Goal: Communication & Community: Answer question/provide support

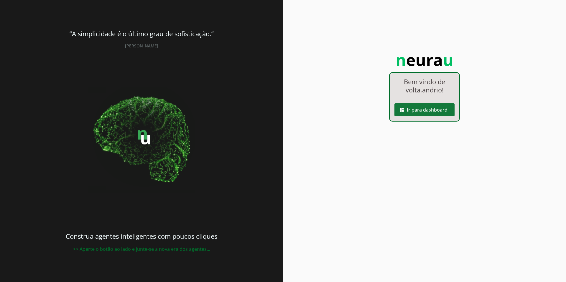
click at [443, 110] on span at bounding box center [424, 110] width 60 height 14
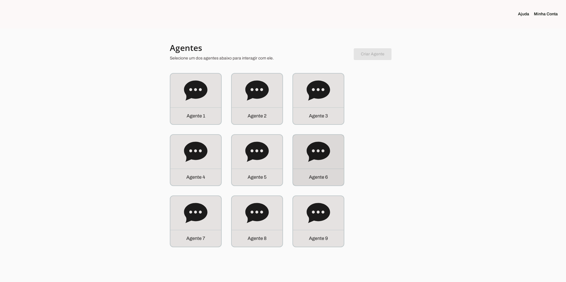
click at [315, 154] on icon at bounding box center [317, 152] width 23 height 20
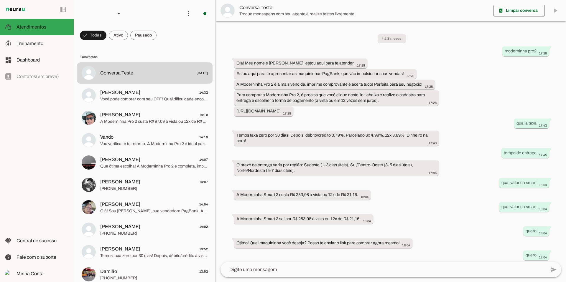
scroll to position [87, 0]
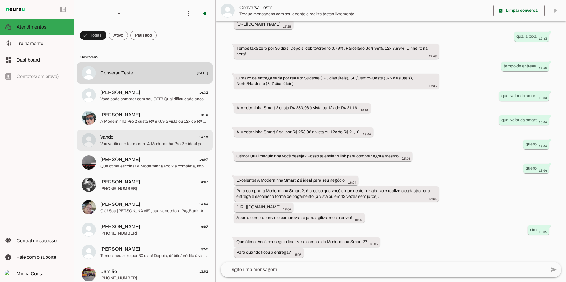
click at [170, 128] on md-item "[PERSON_NAME] 14:19 A Moderninha Pro 2 custa R$ 97,09 à vista ou 12x de R$ 8,09…" at bounding box center [144, 117] width 135 height 21
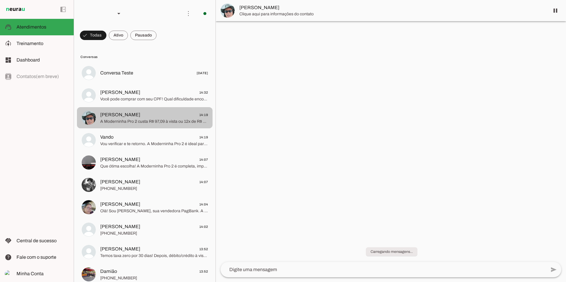
scroll to position [89, 0]
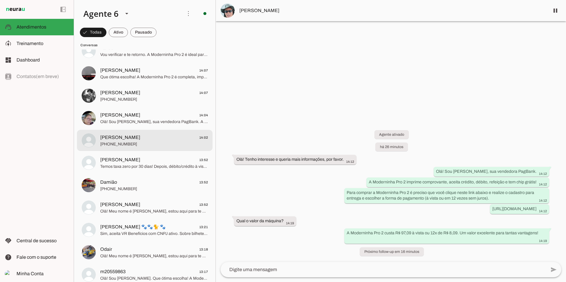
drag, startPoint x: 166, startPoint y: 138, endPoint x: 166, endPoint y: 132, distance: 6.0
click at [166, 138] on span "[PERSON_NAME] 14:02" at bounding box center [154, 137] width 108 height 7
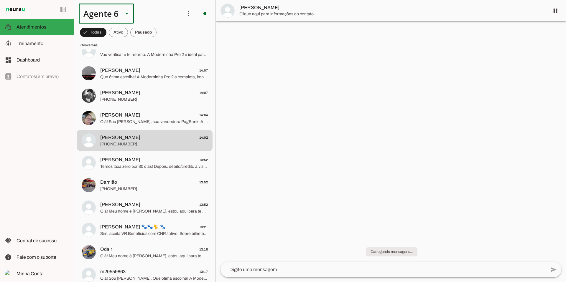
click at [120, 11] on div at bounding box center [127, 14] width 14 height 20
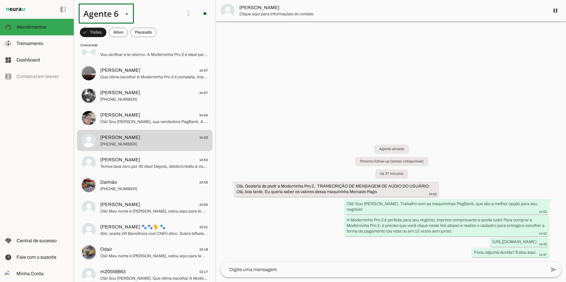
click at [162, 51] on slot at bounding box center [184, 54] width 45 height 7
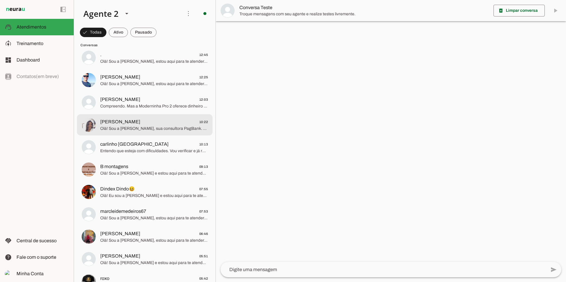
scroll to position [60, 0]
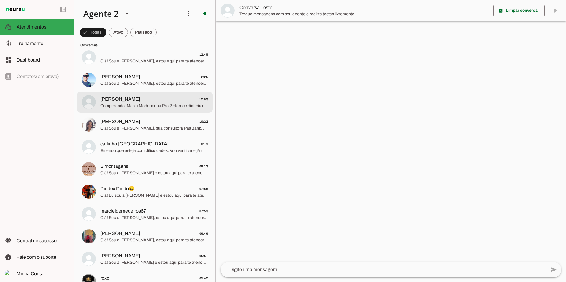
click at [130, 110] on md-item "[PERSON_NAME] 12:03 Compreendo. Mas a Moderninha Pro 2 oferece dinheiro das ven…" at bounding box center [144, 102] width 135 height 21
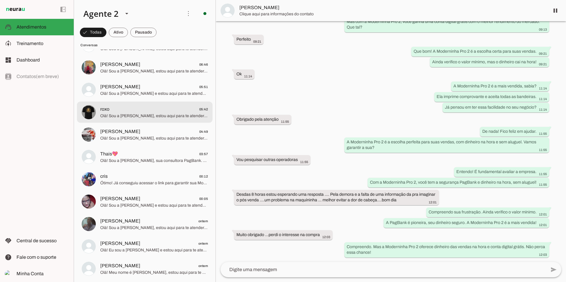
scroll to position [229, 0]
click at [130, 110] on span "roxo 05:42" at bounding box center [154, 108] width 108 height 7
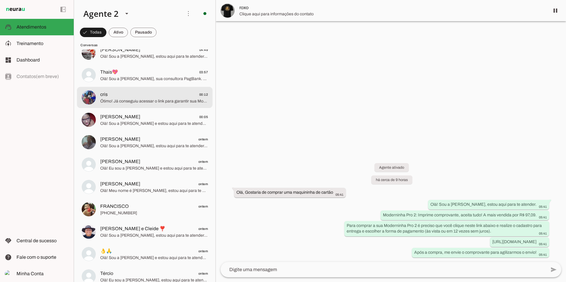
scroll to position [325, 0]
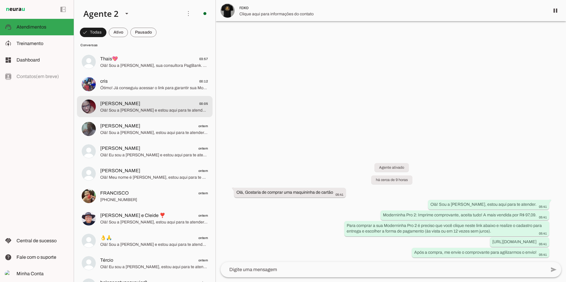
click at [130, 110] on span "Olá! Sou a [PERSON_NAME] e estou aqui para te atender. A Moderninha Pro 2 é a m…" at bounding box center [154, 111] width 108 height 6
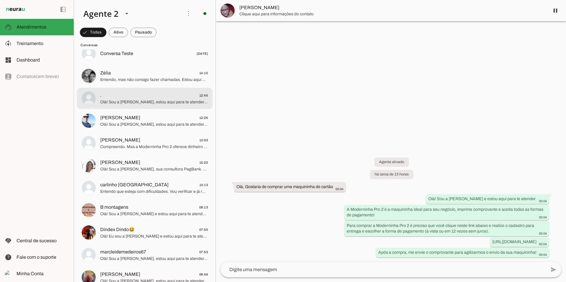
click at [135, 100] on span "Olá! Sou a [PERSON_NAME], estou aqui para te atender. A Moderninha Pro 2 é perf…" at bounding box center [154, 102] width 108 height 6
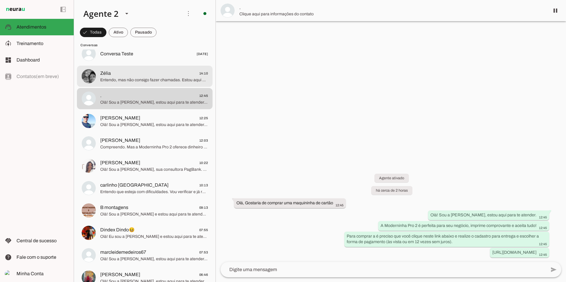
click at [136, 77] on span "Entendo, mas não consigo fazer chamadas. Estou aqui para te ajudar com todas as…" at bounding box center [154, 80] width 108 height 6
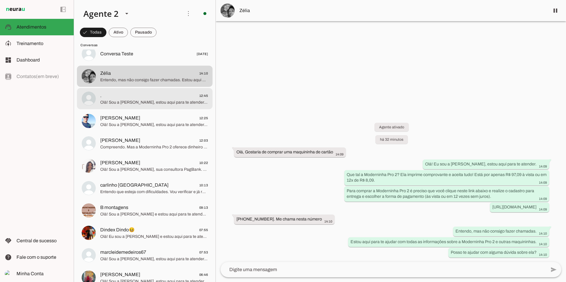
click at [188, 96] on span ". 12:45" at bounding box center [154, 95] width 108 height 7
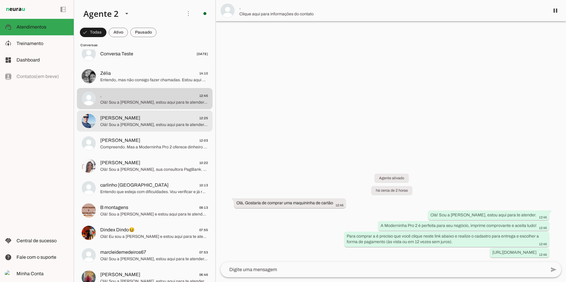
click at [183, 115] on span "[PERSON_NAME] 12:25" at bounding box center [154, 118] width 108 height 7
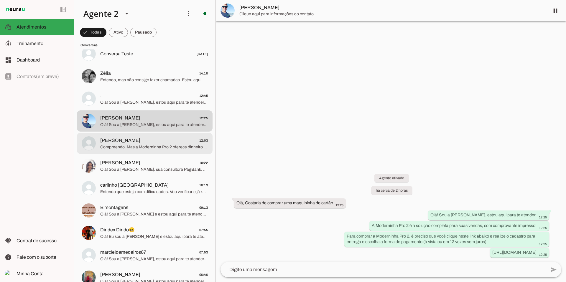
click at [177, 141] on span "[PERSON_NAME] 12:03" at bounding box center [154, 140] width 108 height 7
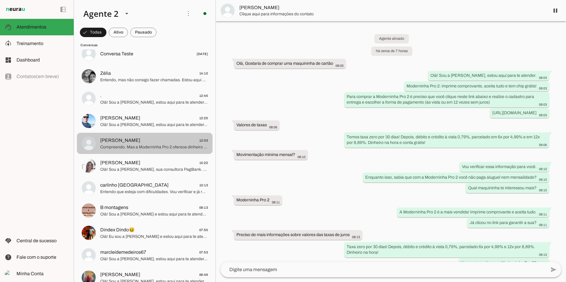
scroll to position [381, 0]
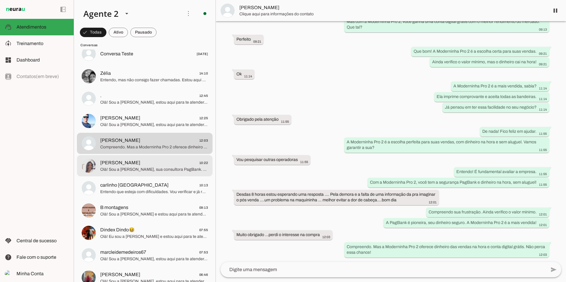
click at [174, 166] on span "[PERSON_NAME] 10:22" at bounding box center [154, 162] width 108 height 7
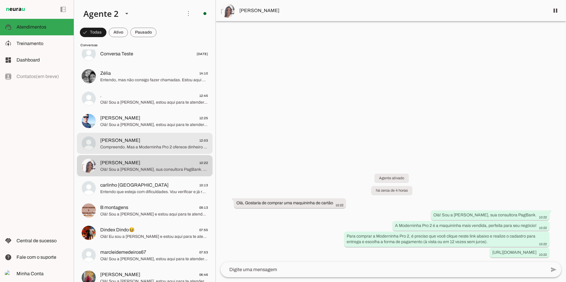
click at [153, 143] on span "[PERSON_NAME] 12:03" at bounding box center [154, 140] width 108 height 7
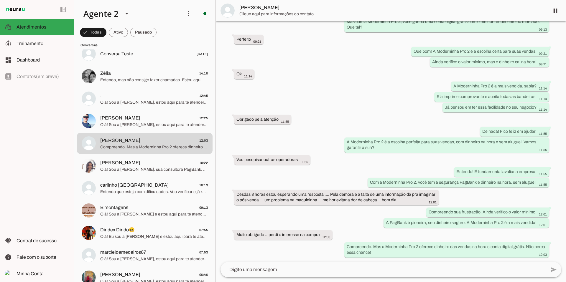
scroll to position [381, 0]
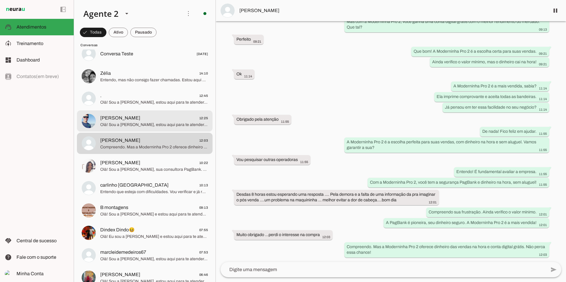
click at [143, 121] on span "[PERSON_NAME] 12:25" at bounding box center [154, 118] width 108 height 7
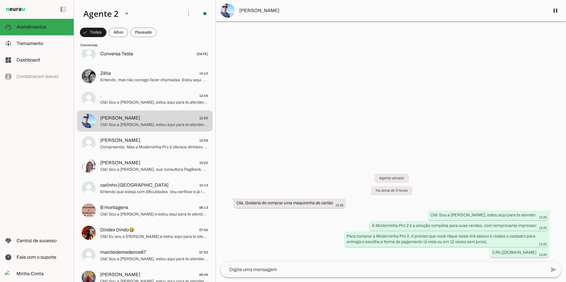
click at [166, 143] on span "[PERSON_NAME] 12:03" at bounding box center [154, 140] width 108 height 7
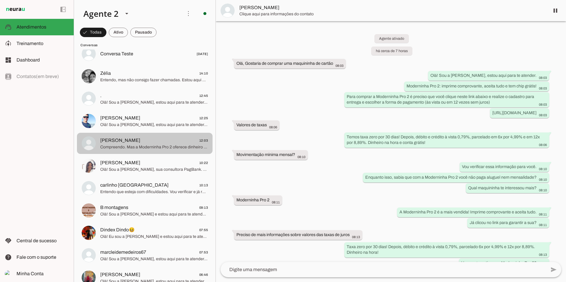
click at [166, 143] on span "[PERSON_NAME] 12:03" at bounding box center [154, 140] width 108 height 7
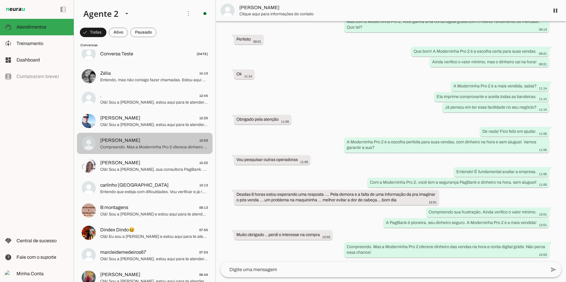
click at [166, 143] on span "[PERSON_NAME] 12:03" at bounding box center [154, 140] width 108 height 7
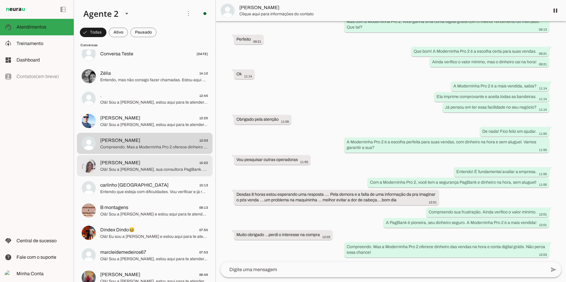
click at [173, 167] on span "Olá! Sou a [PERSON_NAME], sua consultora PagBank. A Moderninha Pro 2 é a maquin…" at bounding box center [154, 170] width 108 height 6
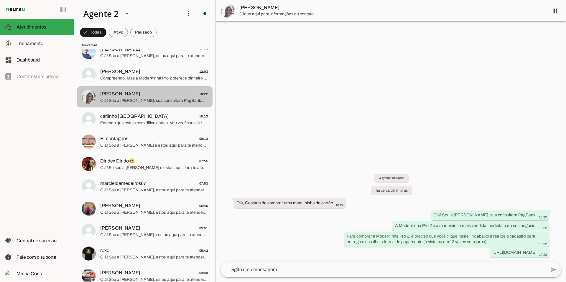
scroll to position [89, 0]
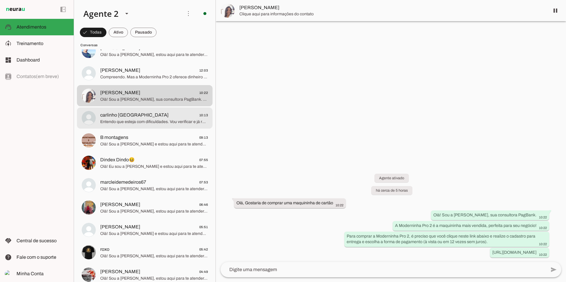
click at [166, 125] on div at bounding box center [154, 118] width 108 height 14
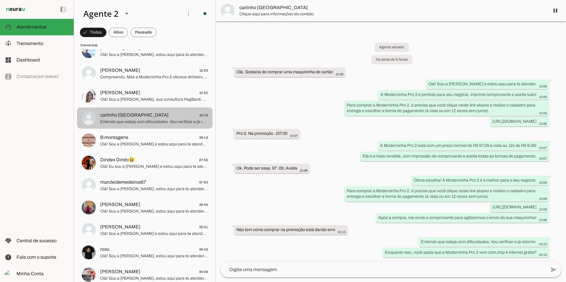
scroll to position [113, 0]
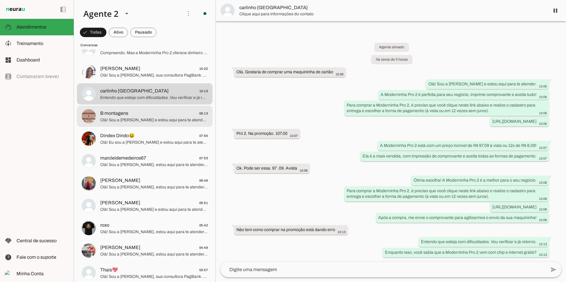
click at [166, 111] on span "B montagens 09:13" at bounding box center [154, 113] width 108 height 7
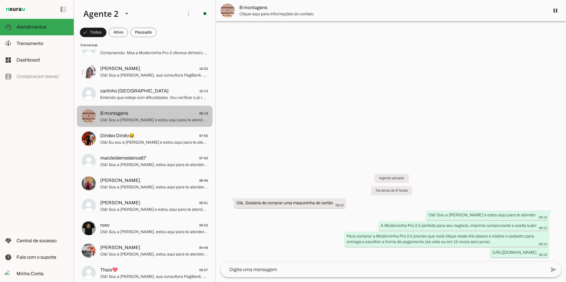
scroll to position [185, 0]
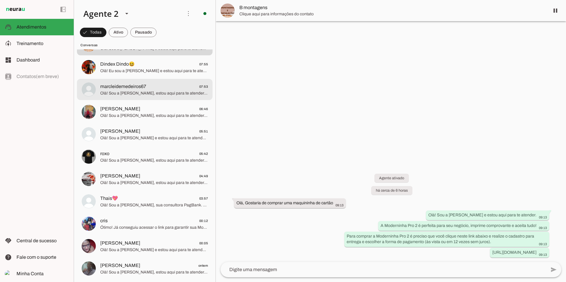
click at [161, 89] on span "marcleidemedeiros67 07:53" at bounding box center [154, 86] width 108 height 7
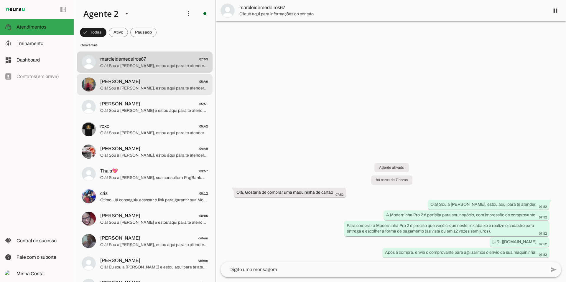
click at [161, 89] on span "Olá! Sou a [PERSON_NAME], estou aqui para te atender. A Moderninha Pro 2 é a es…" at bounding box center [154, 88] width 108 height 6
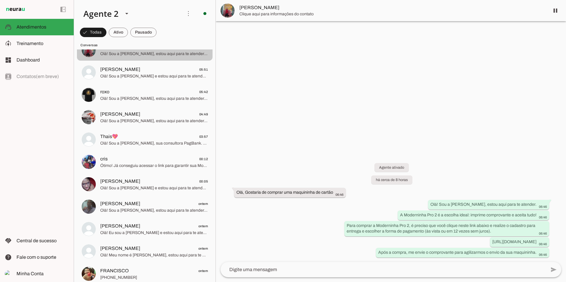
click at [161, 89] on span "roxo 05:42" at bounding box center [154, 91] width 108 height 7
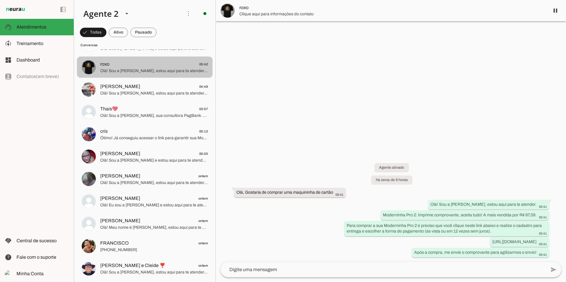
scroll to position [276, 0]
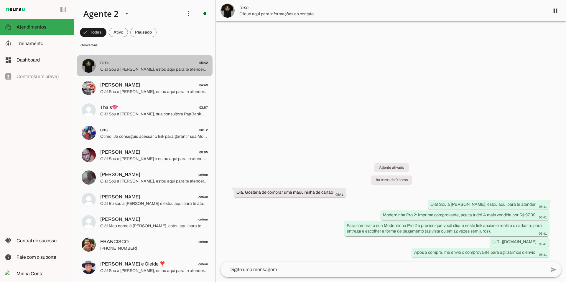
click at [161, 89] on span "Olá! Sou a [PERSON_NAME], estou aqui para te atender. A Moderninha Pro 2 é a ma…" at bounding box center [154, 92] width 108 height 6
